Goal: Download file/media

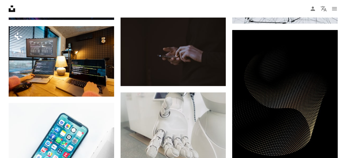
scroll to position [4443, 0]
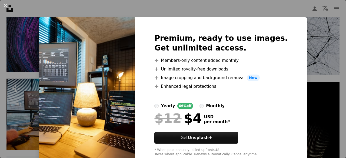
click at [99, 55] on img at bounding box center [87, 95] width 96 height 156
click at [8, 5] on button "An X shape" at bounding box center [5, 5] width 6 height 6
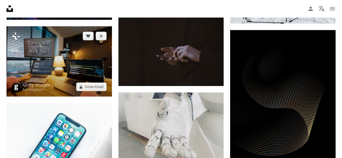
click at [52, 46] on img at bounding box center [58, 61] width 105 height 70
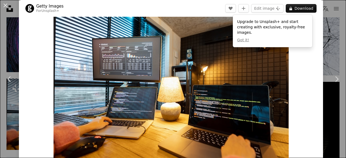
scroll to position [13, 0]
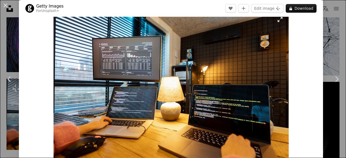
click at [263, 66] on img "Zoom in on this image" at bounding box center [171, 89] width 235 height 157
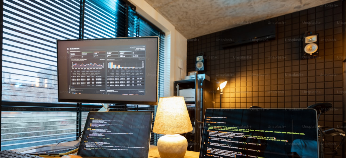
scroll to position [34, 0]
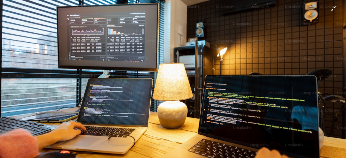
click at [331, 9] on img "Zoom out on this image" at bounding box center [173, 81] width 347 height 231
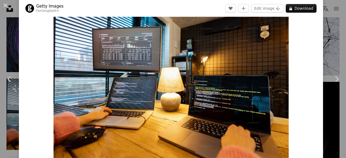
click at [265, 24] on img "Zoom in on this image" at bounding box center [171, 79] width 235 height 157
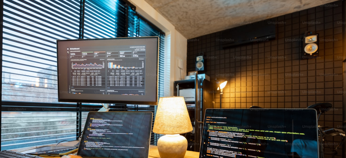
scroll to position [34, 0]
